Goal: Navigation & Orientation: Find specific page/section

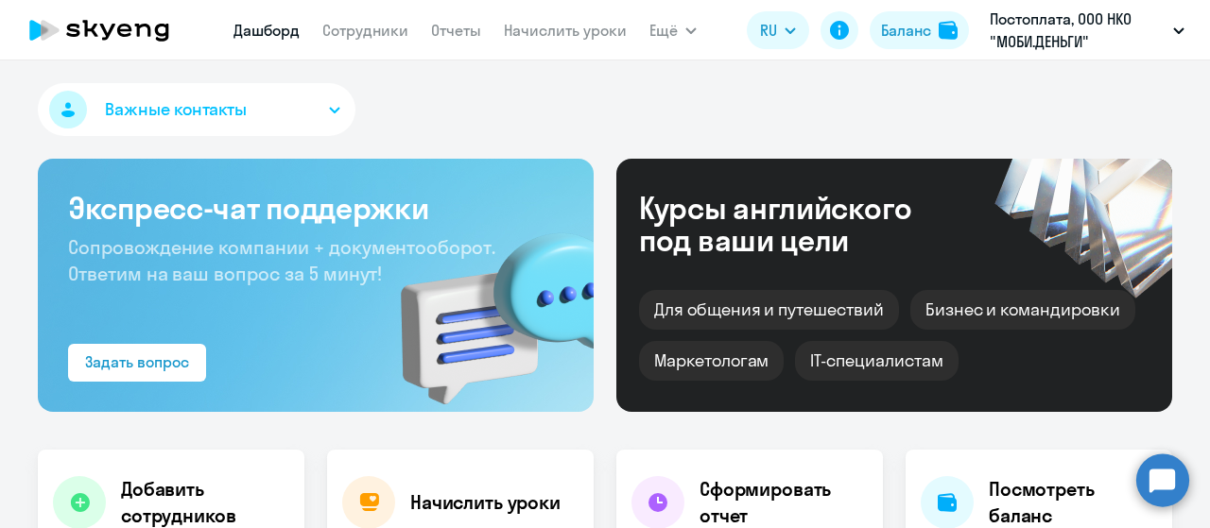
select select "30"
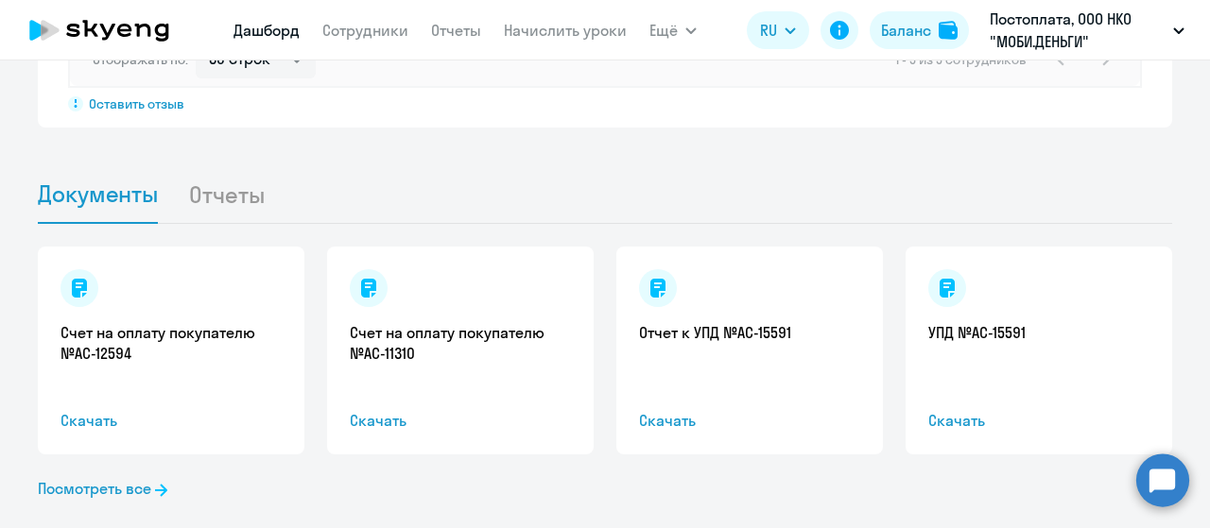
scroll to position [1818, 0]
click at [129, 476] on link "Посмотреть все" at bounding box center [102, 487] width 129 height 23
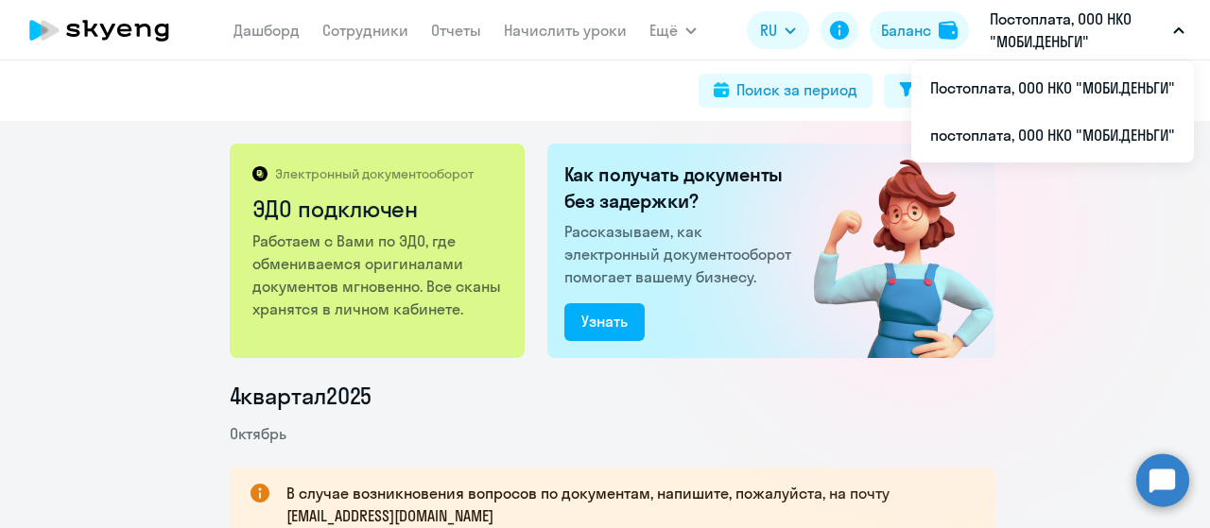
click at [106, 36] on icon at bounding box center [107, 32] width 15 height 16
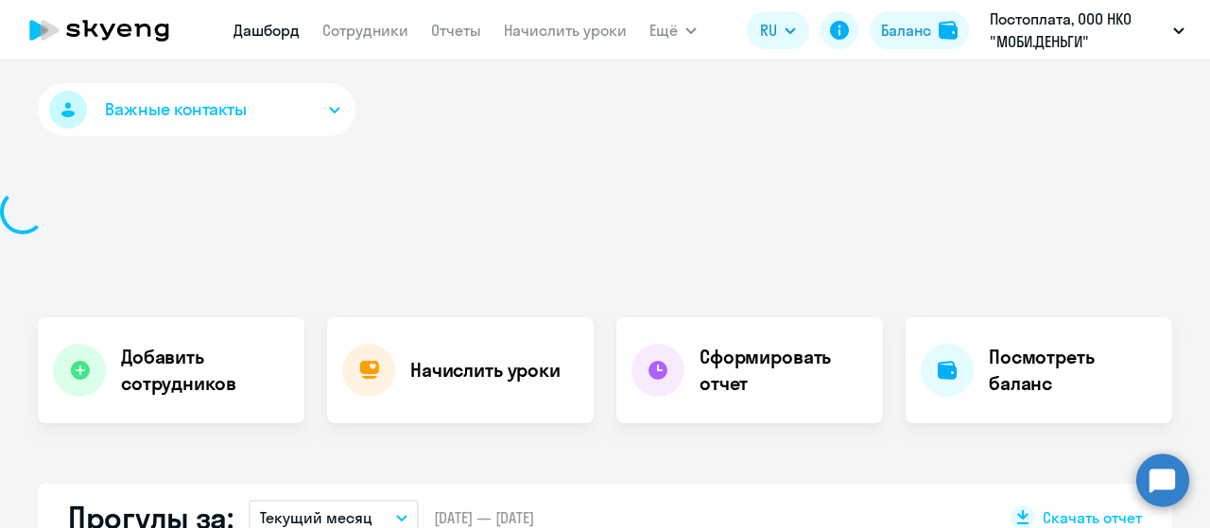
select select "30"
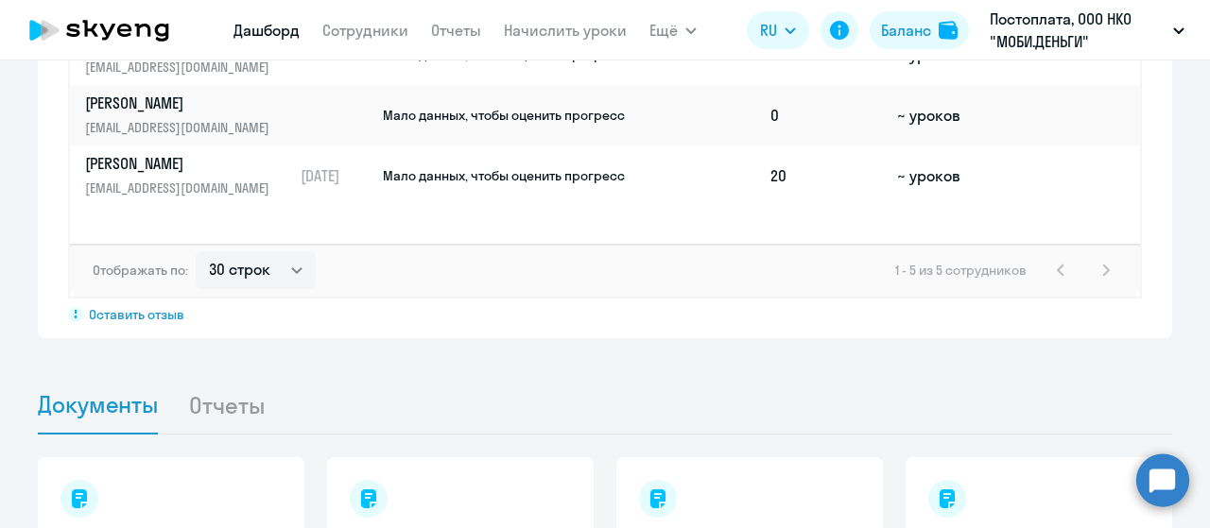
scroll to position [1818, 0]
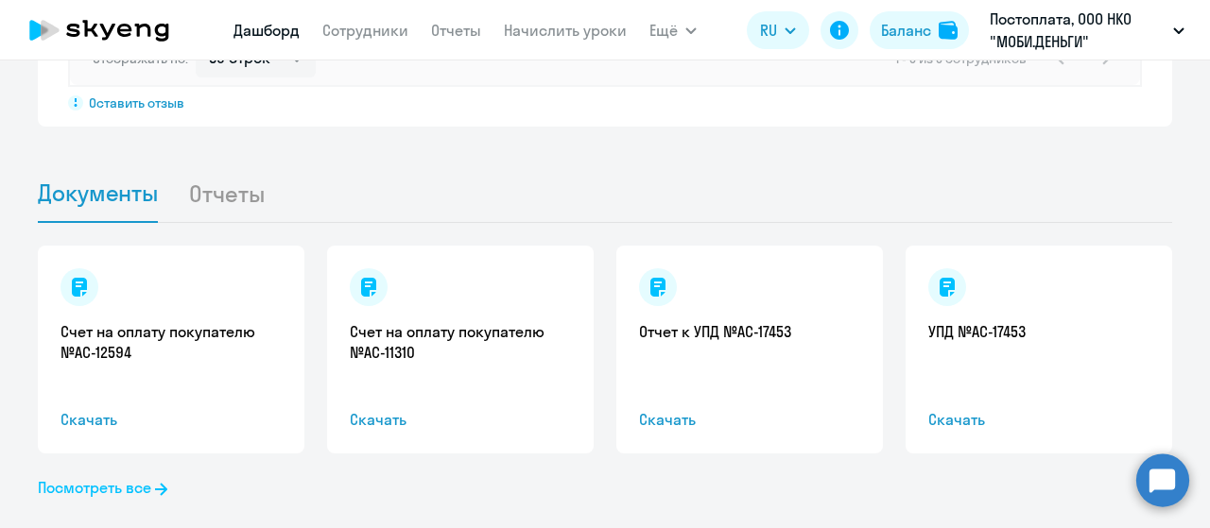
click at [99, 476] on link "Посмотреть все" at bounding box center [102, 487] width 129 height 23
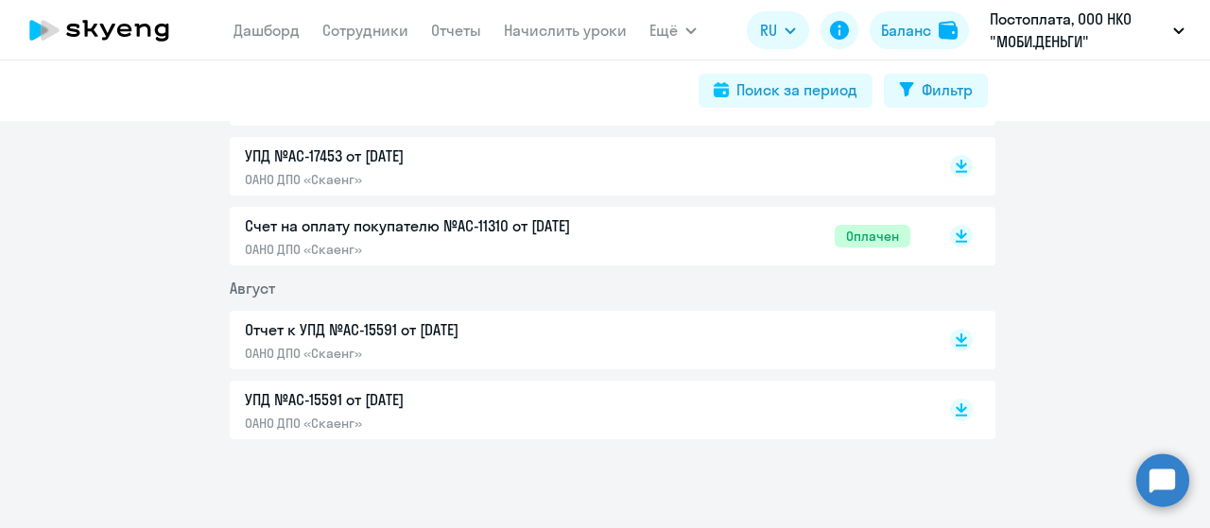
scroll to position [648, 0]
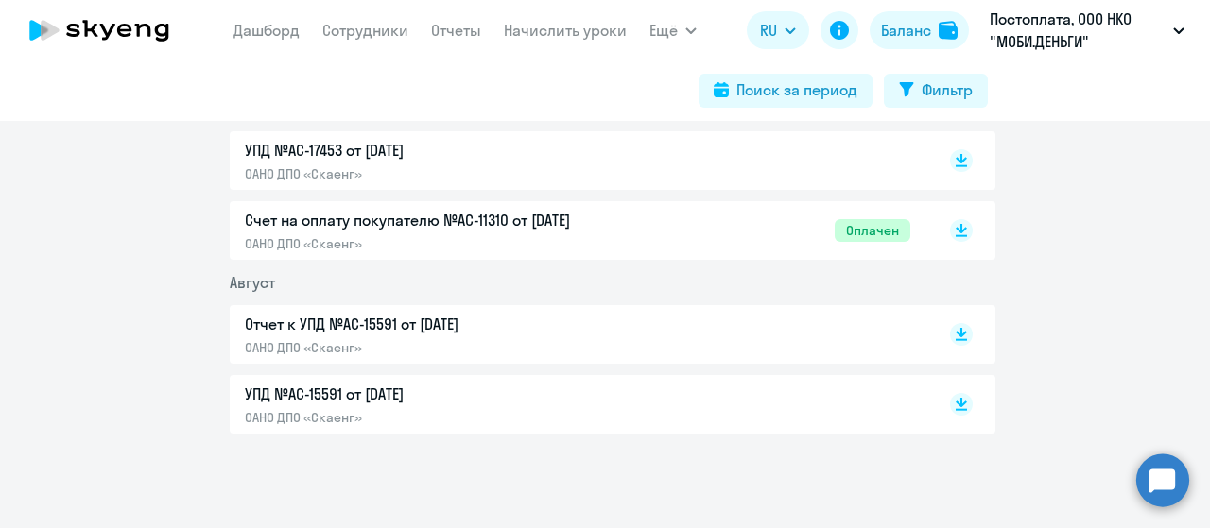
click at [106, 37] on icon at bounding box center [107, 32] width 15 height 16
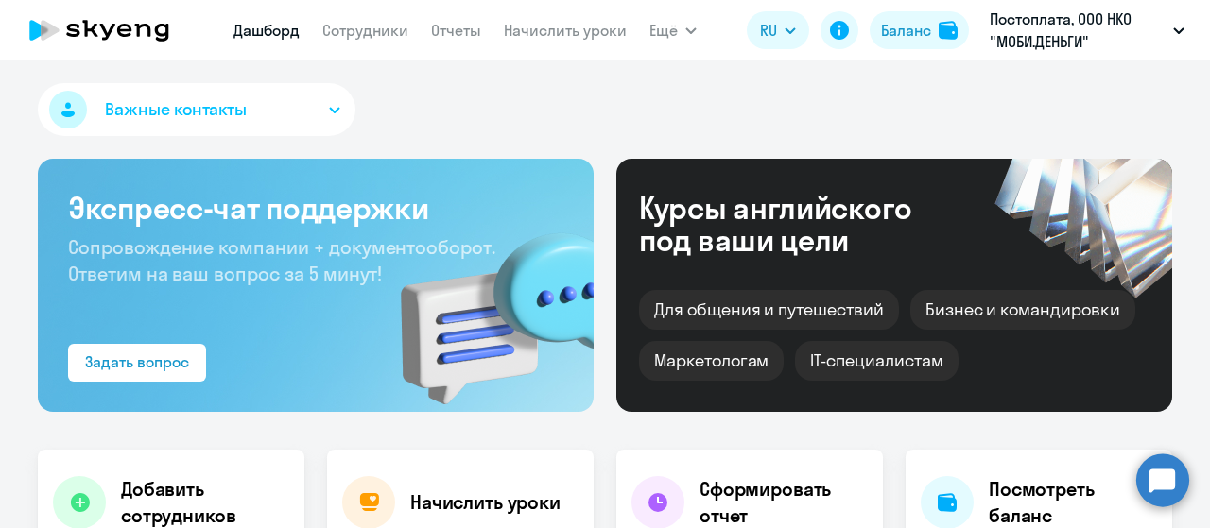
select select "30"
